Goal: Information Seeking & Learning: Find contact information

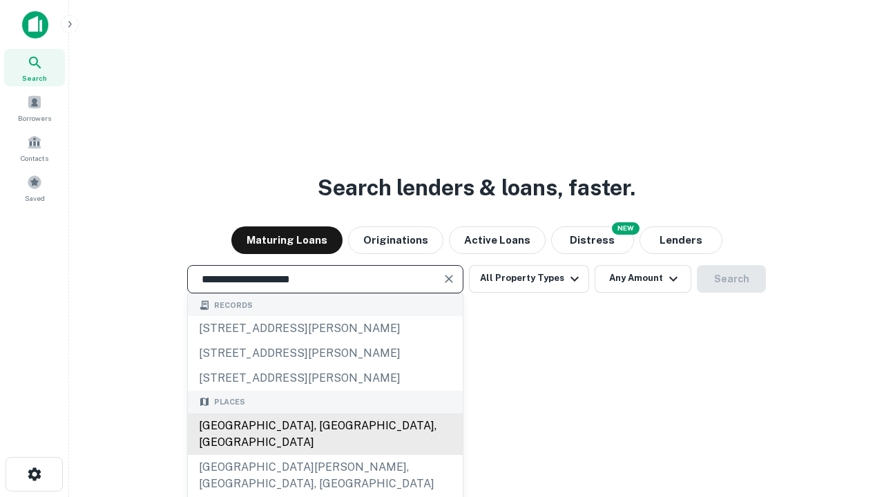
click at [325, 455] on div "[GEOGRAPHIC_DATA], [GEOGRAPHIC_DATA], [GEOGRAPHIC_DATA]" at bounding box center [325, 434] width 275 height 41
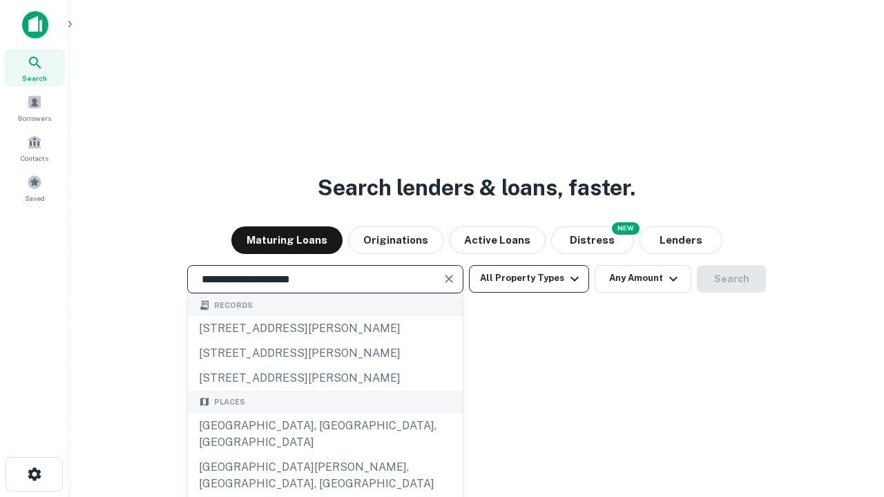
type input "**********"
click at [529, 278] on button "All Property Types" at bounding box center [529, 279] width 120 height 28
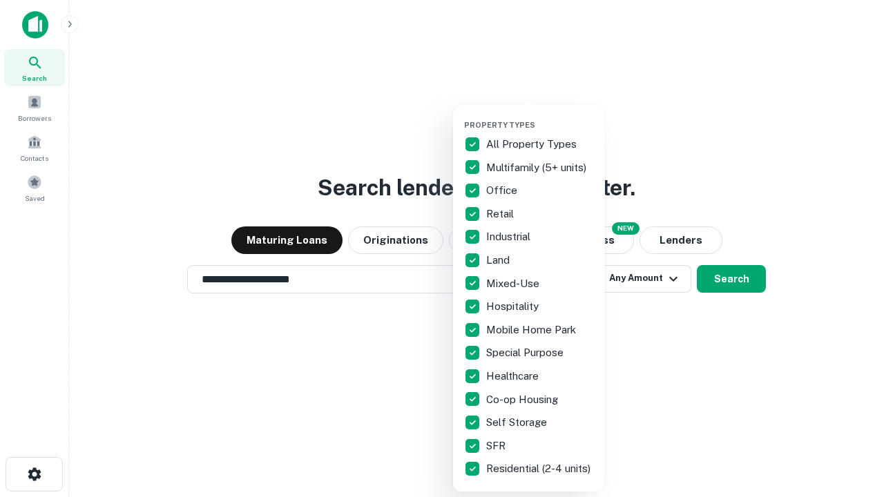
click at [540, 116] on button "button" at bounding box center [540, 116] width 152 height 1
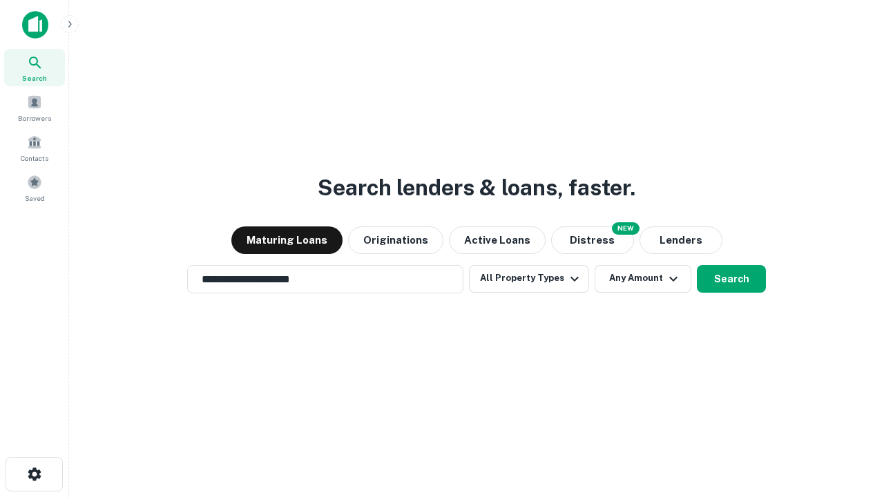
scroll to position [21, 0]
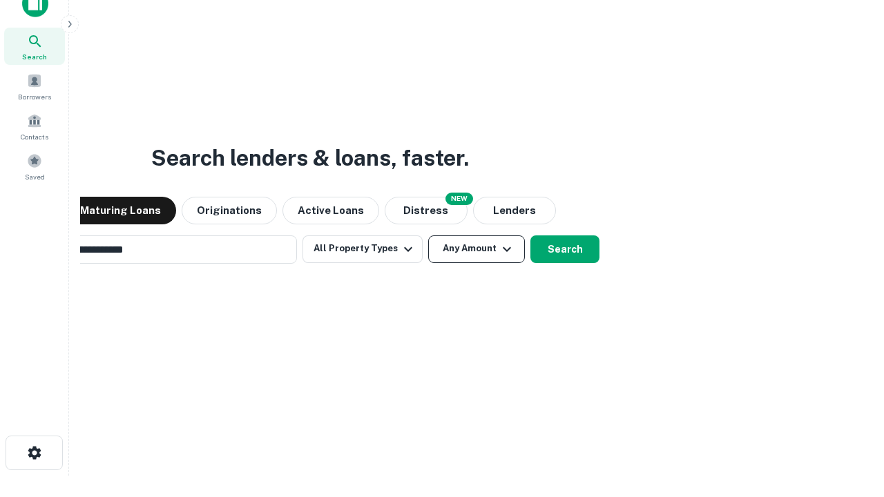
click at [428, 235] on button "Any Amount" at bounding box center [476, 249] width 97 height 28
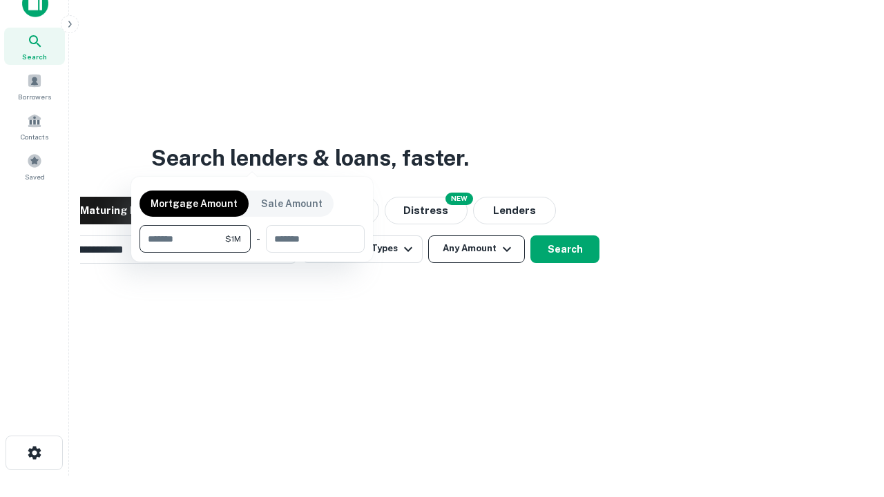
scroll to position [22, 0]
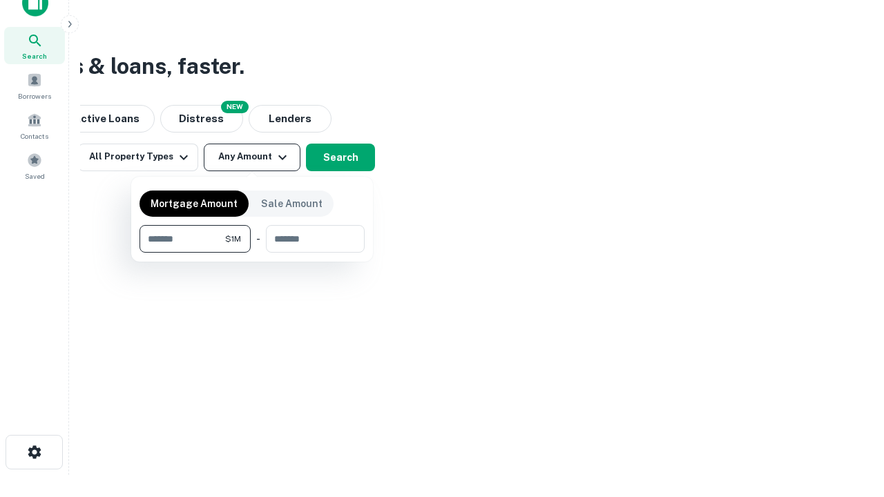
type input "*******"
click at [252, 253] on button "button" at bounding box center [251, 253] width 225 height 1
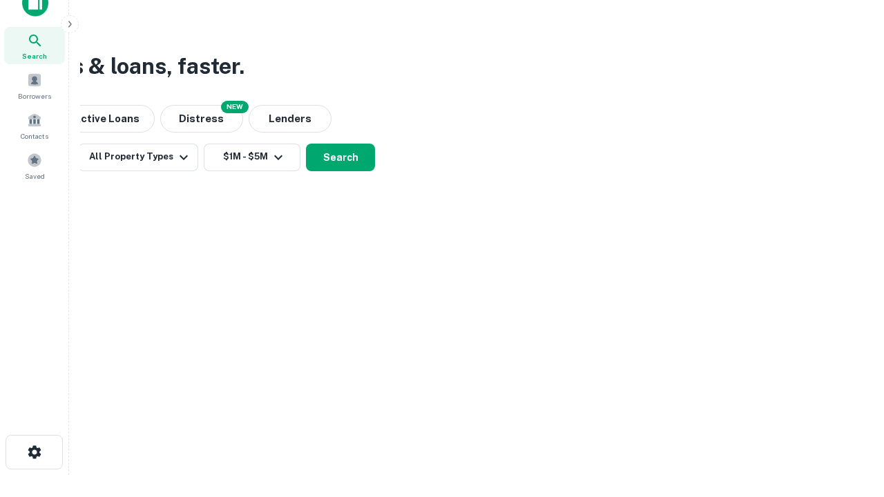
scroll to position [8, 255]
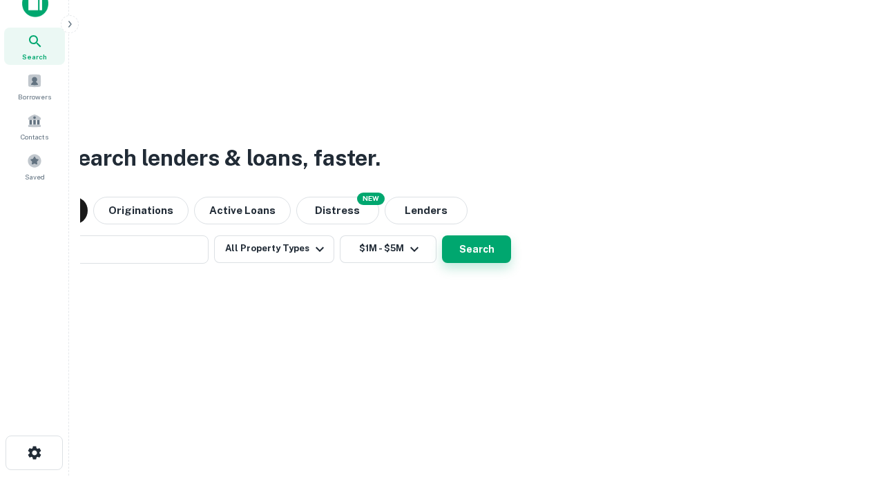
click at [442, 235] on button "Search" at bounding box center [476, 249] width 69 height 28
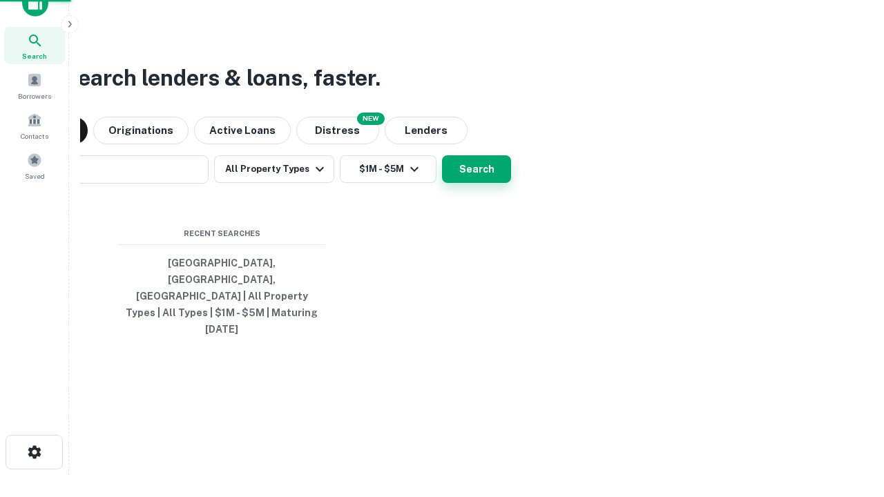
scroll to position [37, 391]
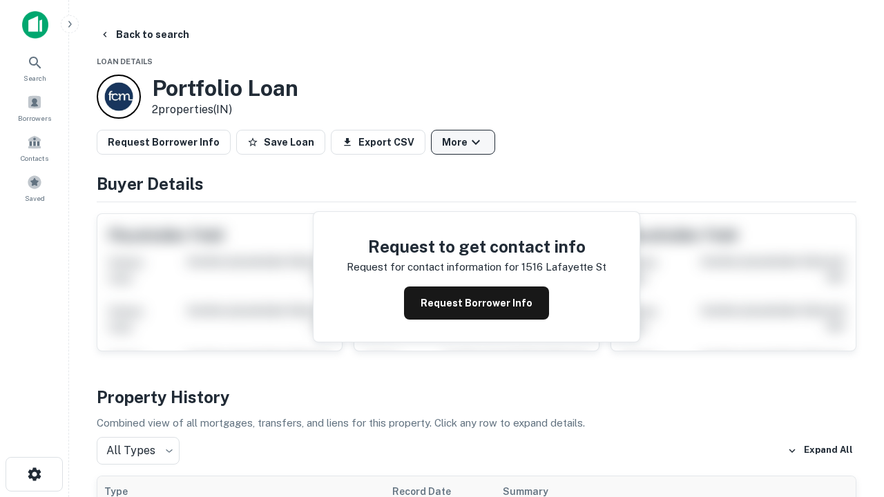
click at [463, 142] on button "More" at bounding box center [463, 142] width 64 height 25
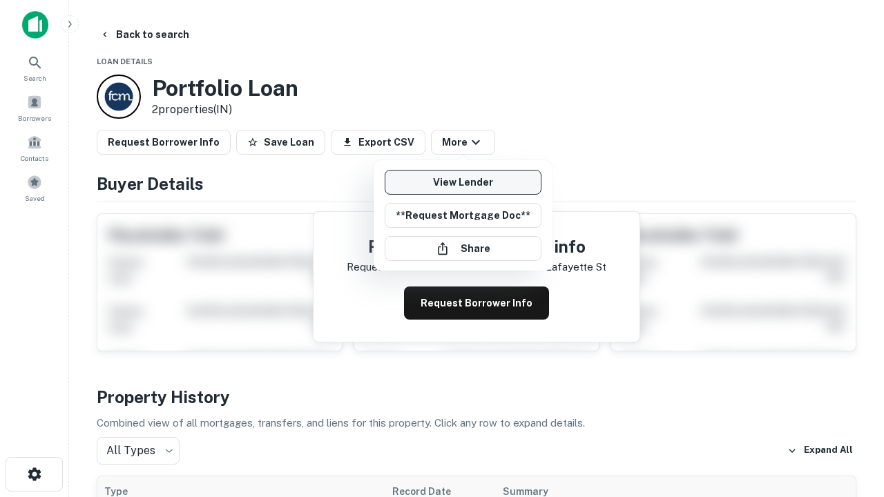
click at [463, 182] on link "View Lender" at bounding box center [463, 182] width 157 height 25
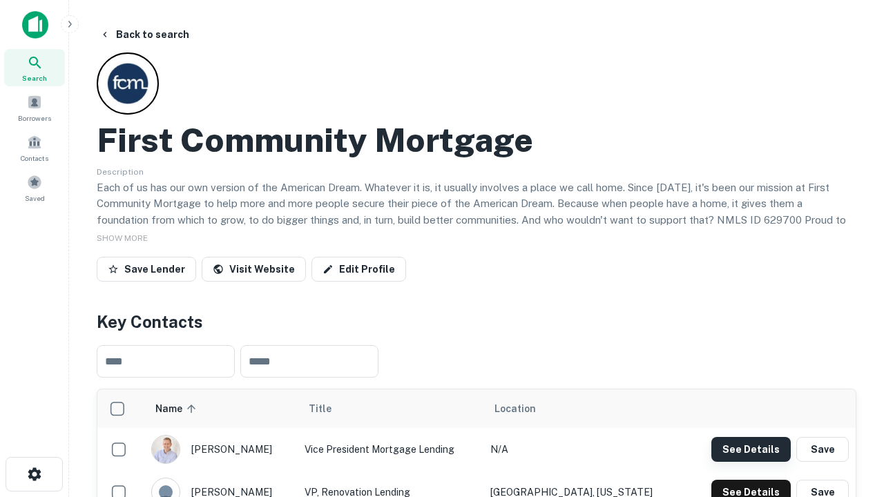
click at [751, 449] on button "See Details" at bounding box center [750, 449] width 79 height 25
click at [34, 474] on icon "button" at bounding box center [34, 474] width 17 height 17
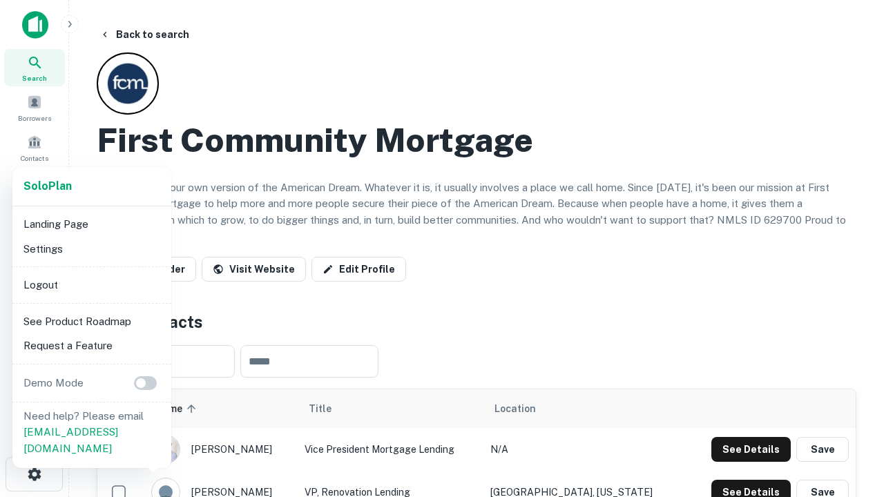
click at [91, 284] on li "Logout" at bounding box center [92, 285] width 148 height 25
